Goal: Information Seeking & Learning: Find contact information

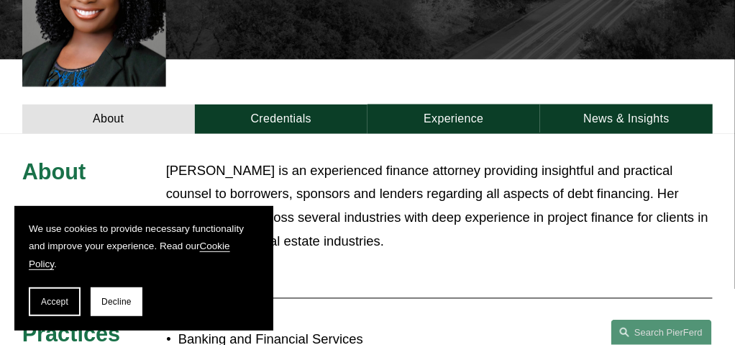
scroll to position [479, 0]
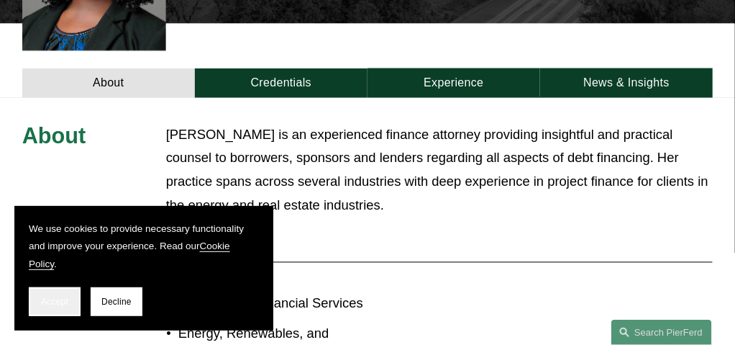
click at [65, 302] on span "Accept" at bounding box center [54, 301] width 27 height 10
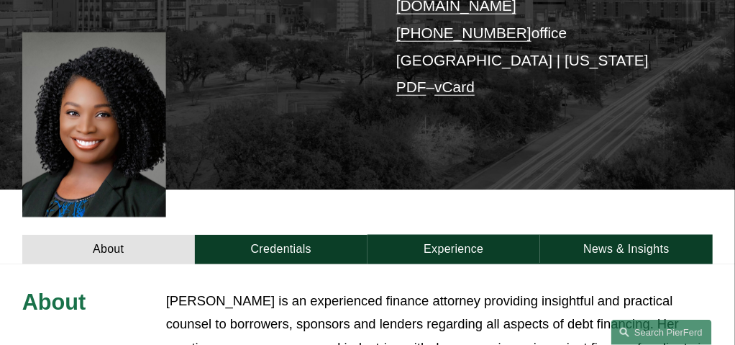
scroll to position [383, 0]
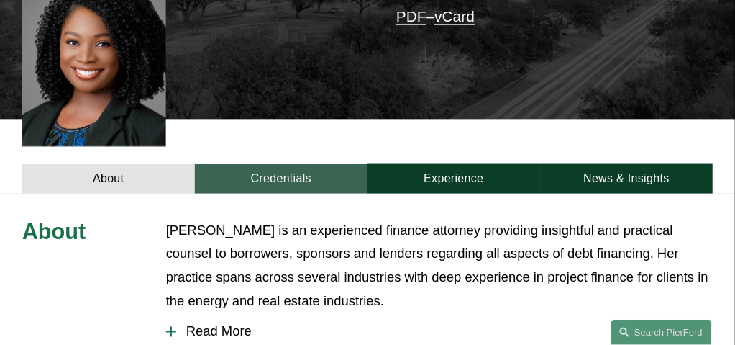
click at [278, 164] on link "Credentials" at bounding box center [281, 178] width 173 height 29
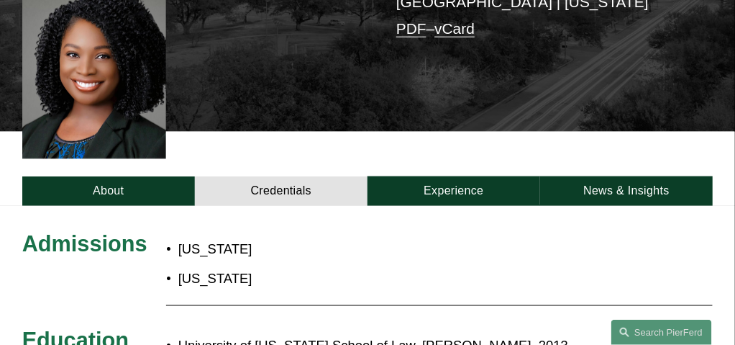
scroll to position [527, 0]
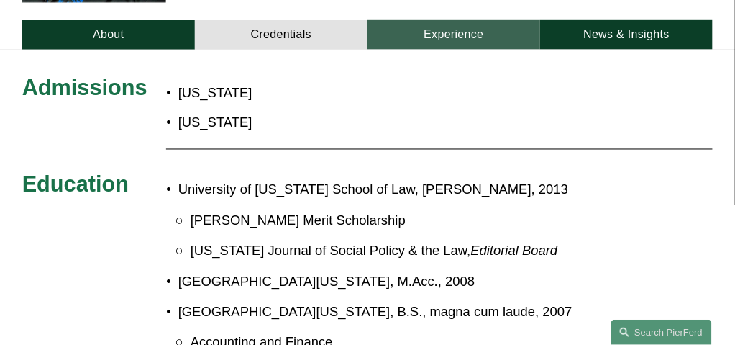
click at [466, 20] on link "Experience" at bounding box center [454, 34] width 173 height 29
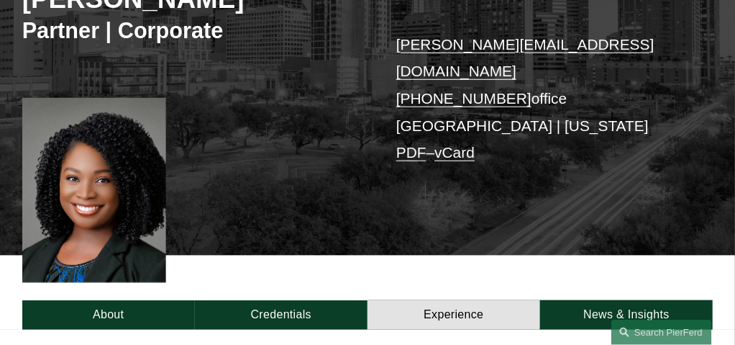
scroll to position [0, 0]
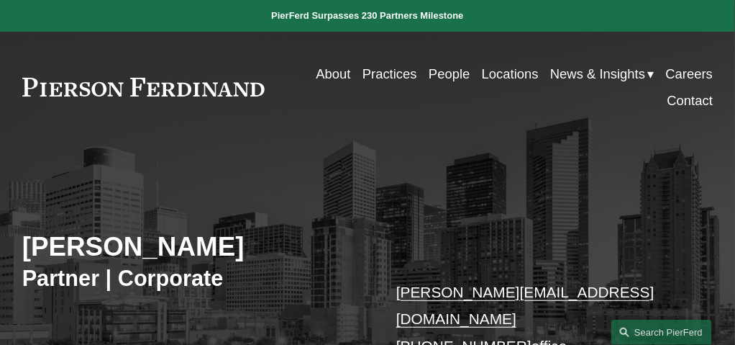
click at [451, 81] on link "People" at bounding box center [449, 73] width 41 height 27
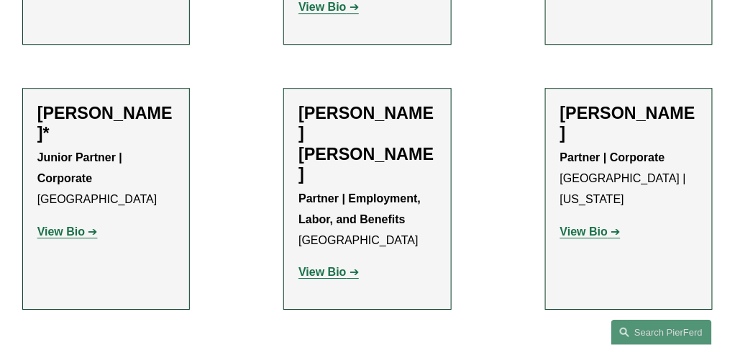
scroll to position [911, 0]
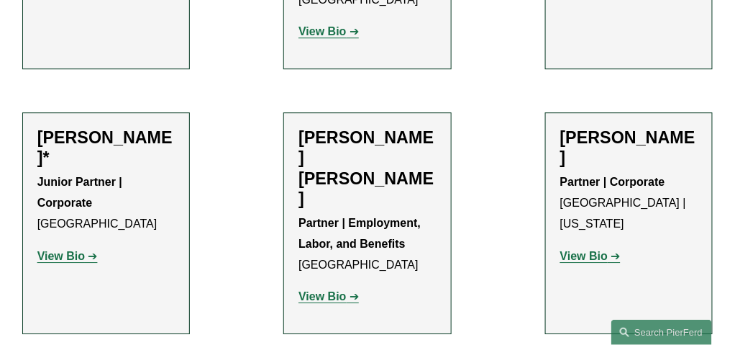
click at [585, 250] on strong "View Bio" at bounding box center [583, 256] width 47 height 12
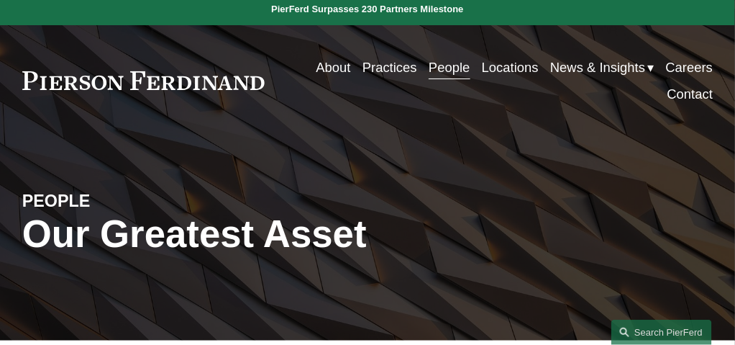
scroll to position [0, 0]
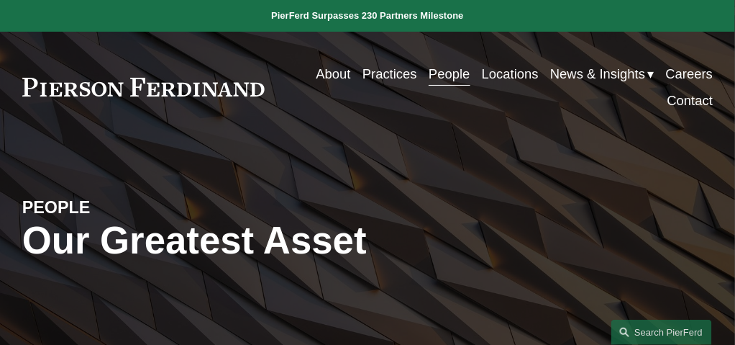
click at [496, 80] on link "Locations" at bounding box center [510, 73] width 57 height 27
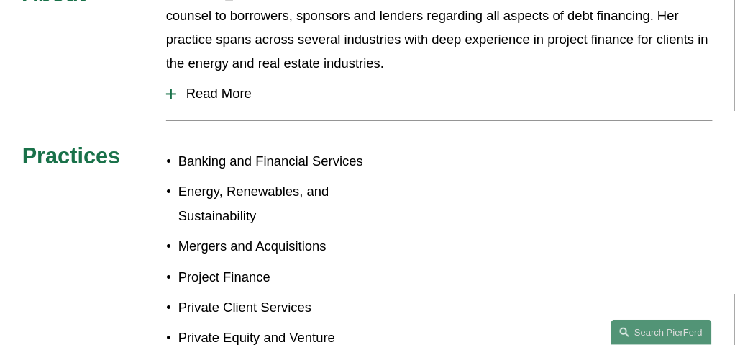
scroll to position [623, 0]
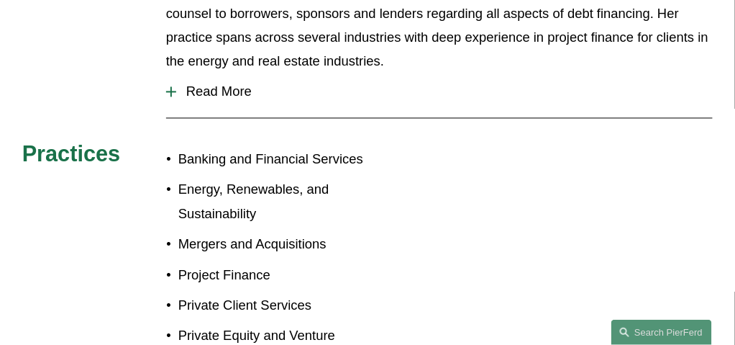
click at [208, 84] on span "Read More" at bounding box center [444, 92] width 537 height 16
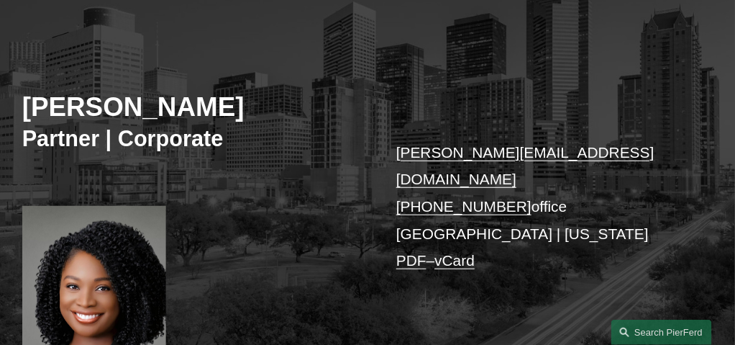
scroll to position [0, 0]
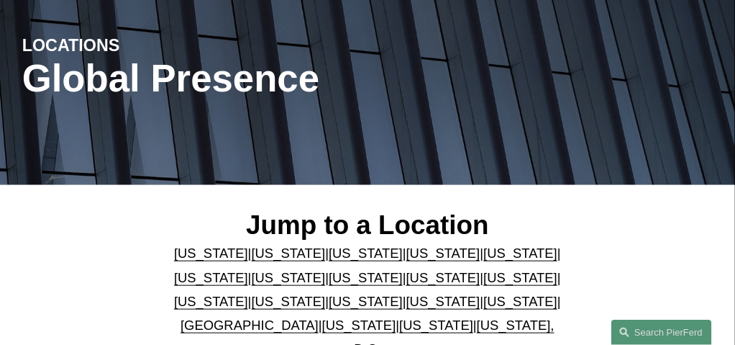
scroll to position [200, 0]
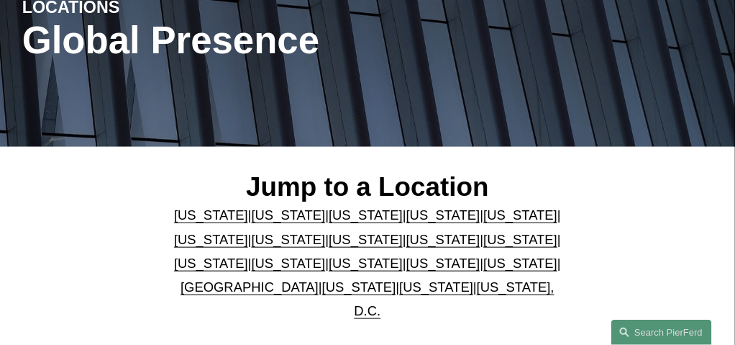
click at [265, 215] on link "[US_STATE]" at bounding box center [289, 214] width 74 height 15
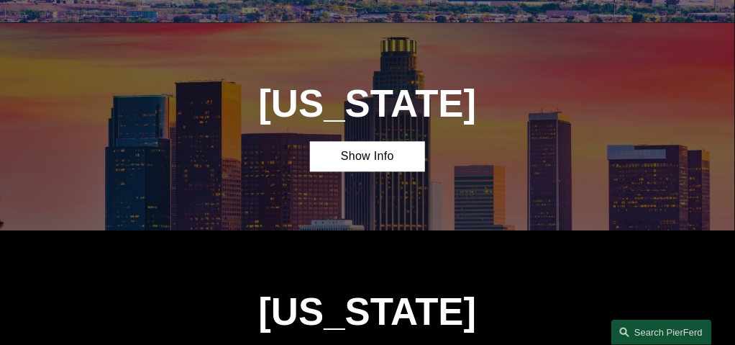
scroll to position [736, 0]
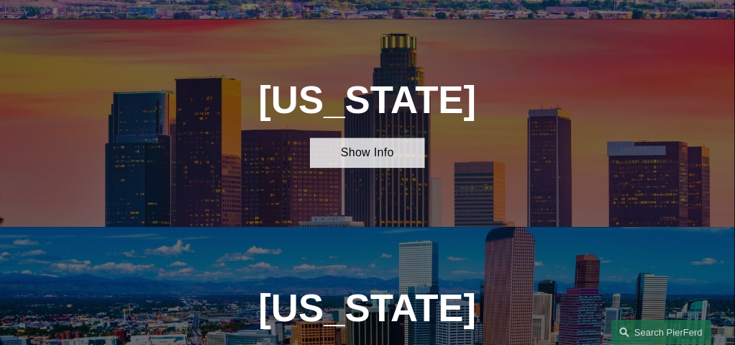
click at [367, 137] on link "Show Info" at bounding box center [367, 151] width 115 height 29
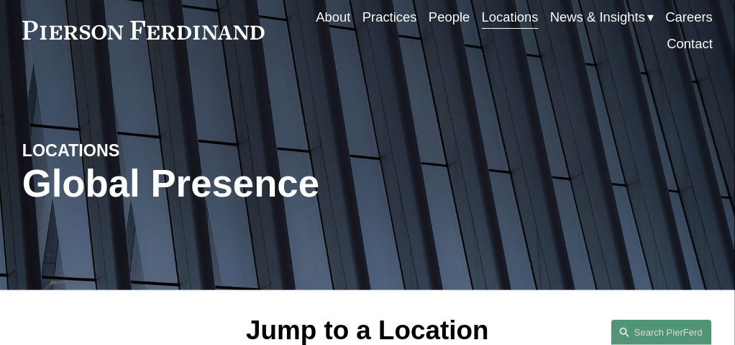
scroll to position [0, 0]
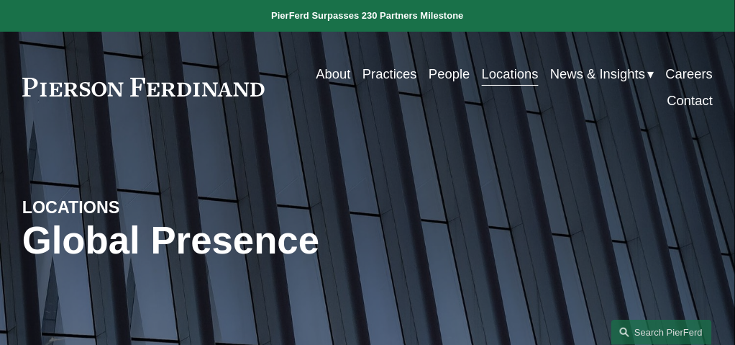
click at [433, 79] on link "People" at bounding box center [449, 73] width 41 height 27
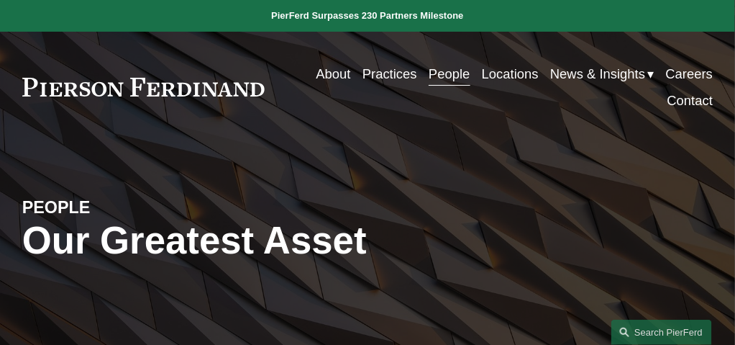
click at [445, 78] on link "People" at bounding box center [449, 73] width 41 height 27
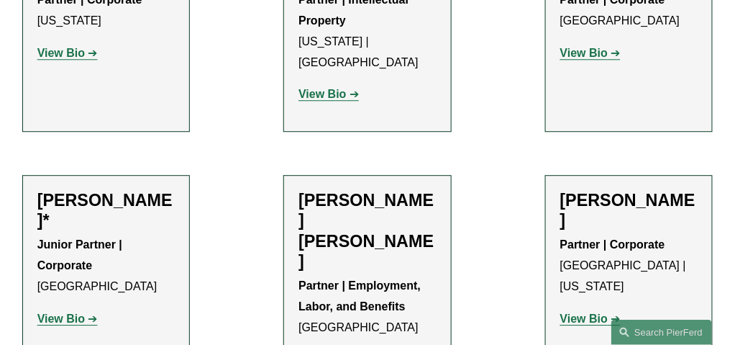
scroll to position [863, 0]
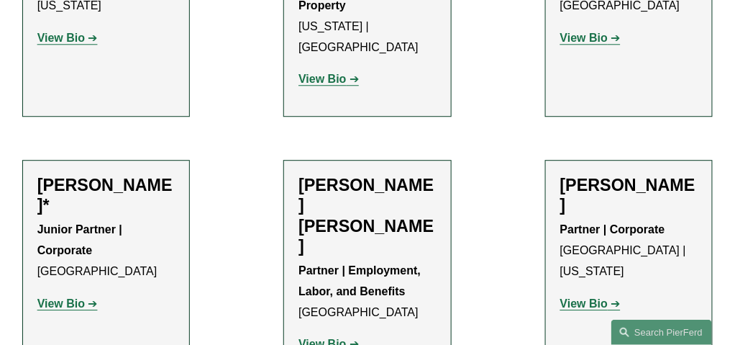
click at [120, 175] on h2 "Jarrod Anderson*" at bounding box center [106, 195] width 138 height 41
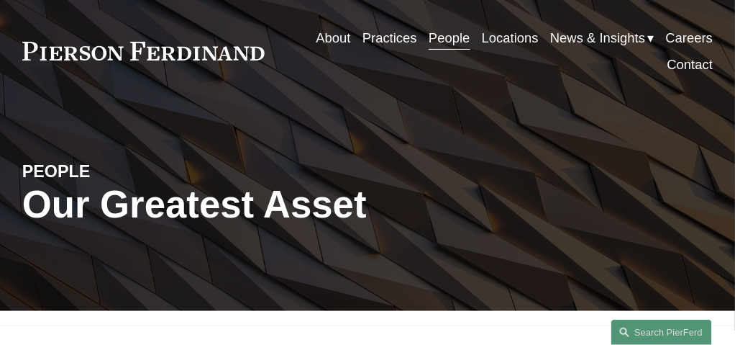
scroll to position [0, 0]
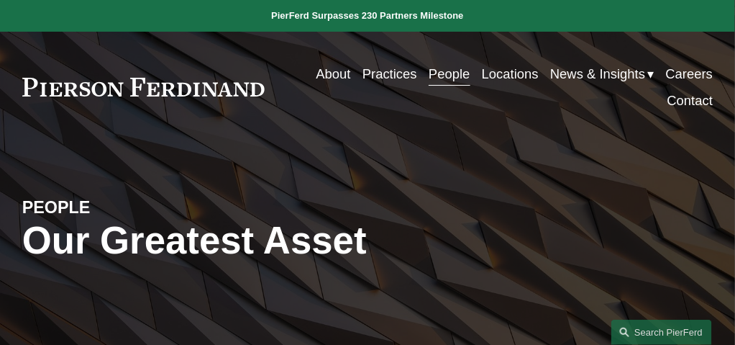
click at [444, 81] on link "People" at bounding box center [449, 73] width 41 height 27
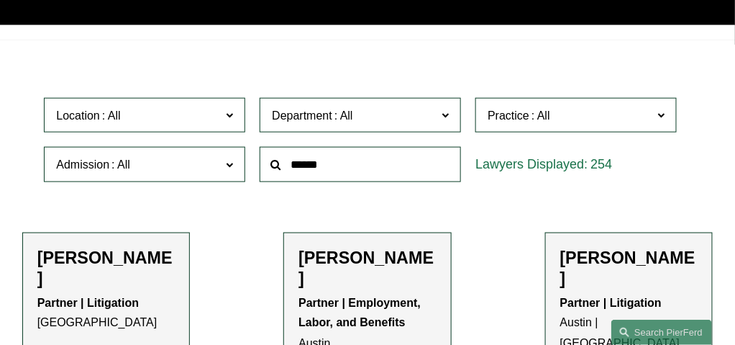
scroll to position [335, 0]
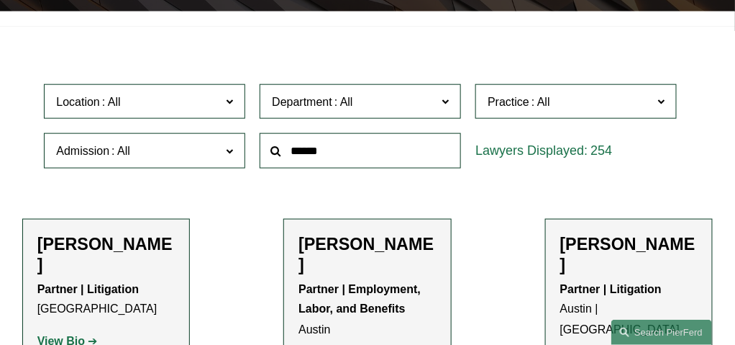
click at [314, 152] on input "text" at bounding box center [360, 150] width 201 height 35
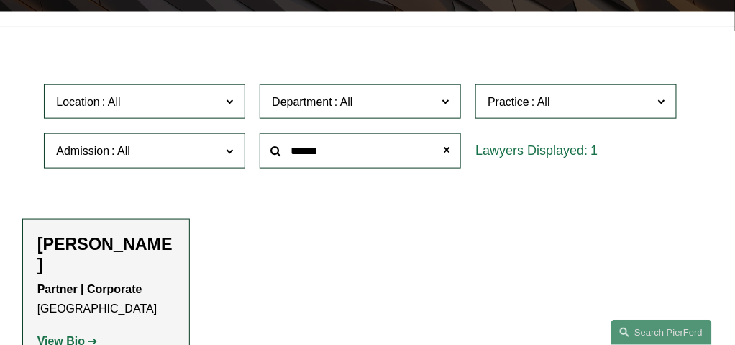
drag, startPoint x: 310, startPoint y: 151, endPoint x: 135, endPoint y: 163, distance: 175.9
click at [135, 161] on div "Location All Atlanta Austin Boston Charlotte Chicago Cincinnati Cleveland Colum…" at bounding box center [367, 126] width 661 height 99
type input "***"
click at [76, 335] on strong "View Bio" at bounding box center [60, 341] width 47 height 12
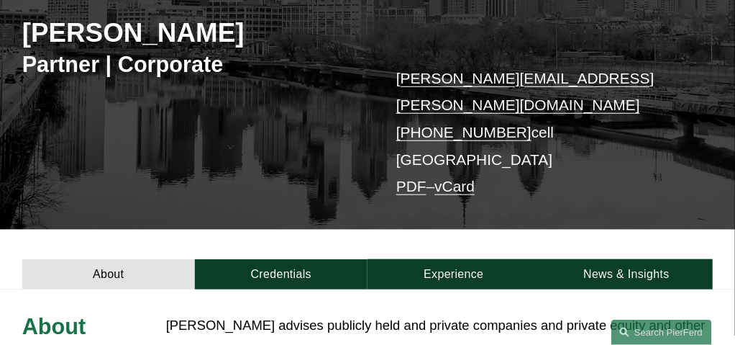
scroll to position [191, 0]
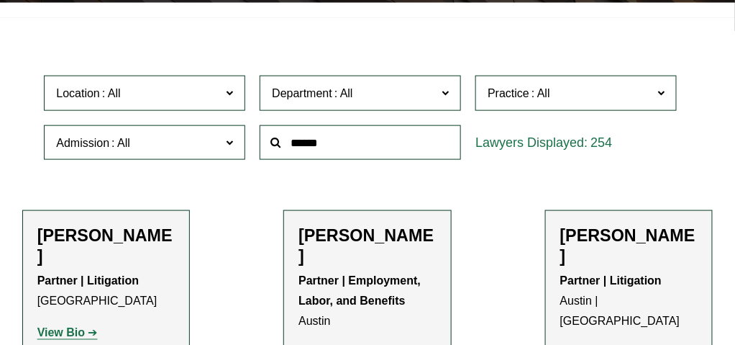
scroll to position [335, 0]
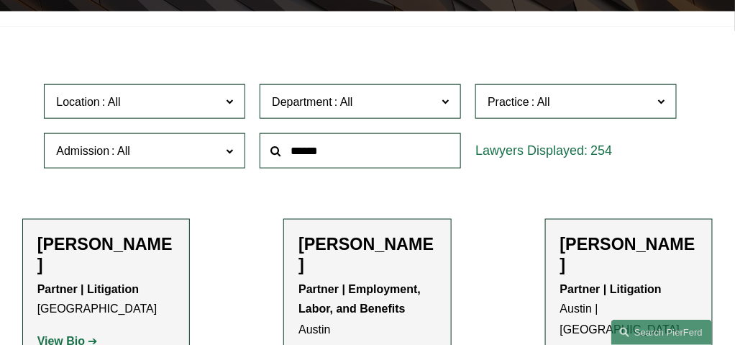
click at [310, 150] on input "text" at bounding box center [360, 150] width 201 height 35
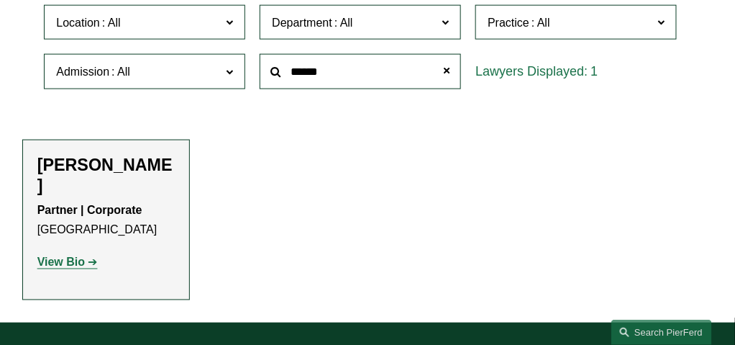
scroll to position [432, 0]
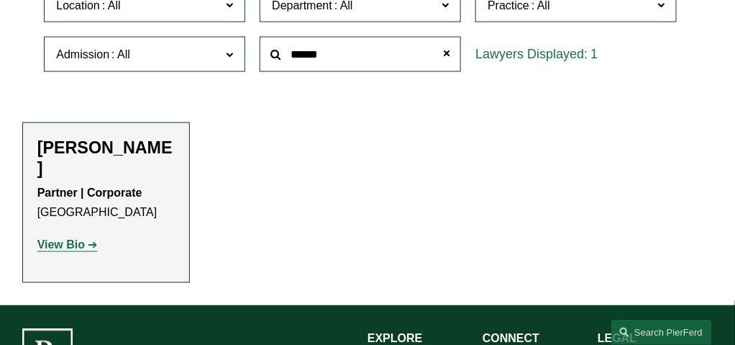
type input "******"
click at [75, 239] on strong "View Bio" at bounding box center [60, 245] width 47 height 12
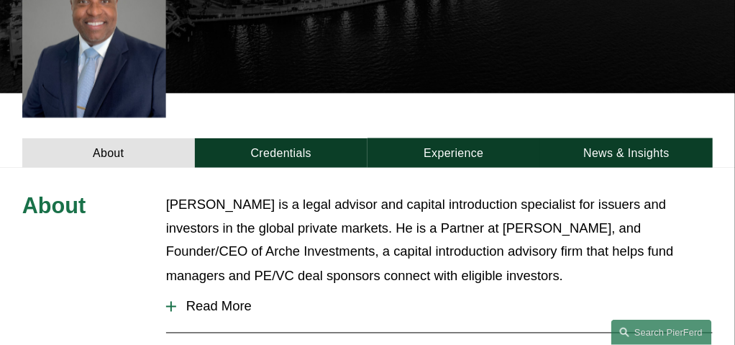
scroll to position [383, 0]
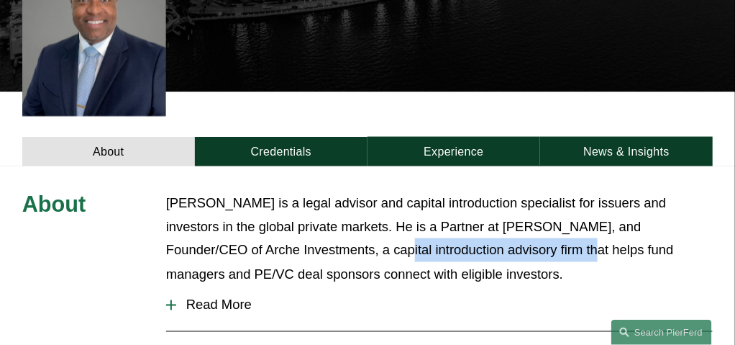
drag, startPoint x: 256, startPoint y: 252, endPoint x: 442, endPoint y: 260, distance: 186.4
click at [442, 260] on p "[PERSON_NAME] is a legal advisor and capital introduction specialist for issuer…" at bounding box center [439, 239] width 547 height 96
copy p "capital introduction advisory firm"
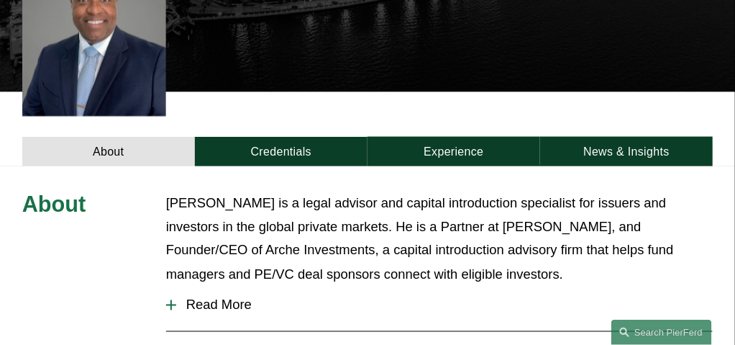
click at [374, 204] on p "[PERSON_NAME] is a legal advisor and capital introduction specialist for issuer…" at bounding box center [439, 239] width 547 height 96
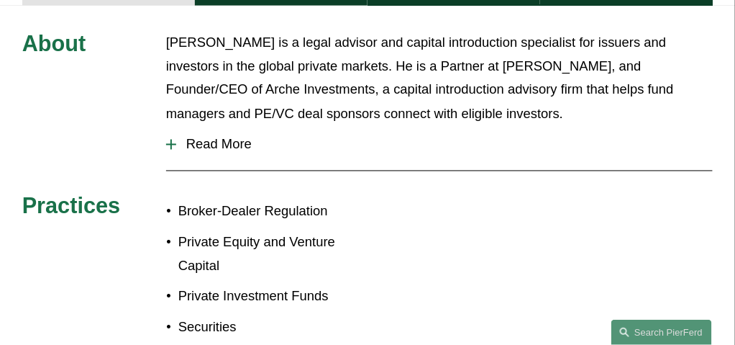
scroll to position [623, 0]
